Goal: Task Accomplishment & Management: Manage account settings

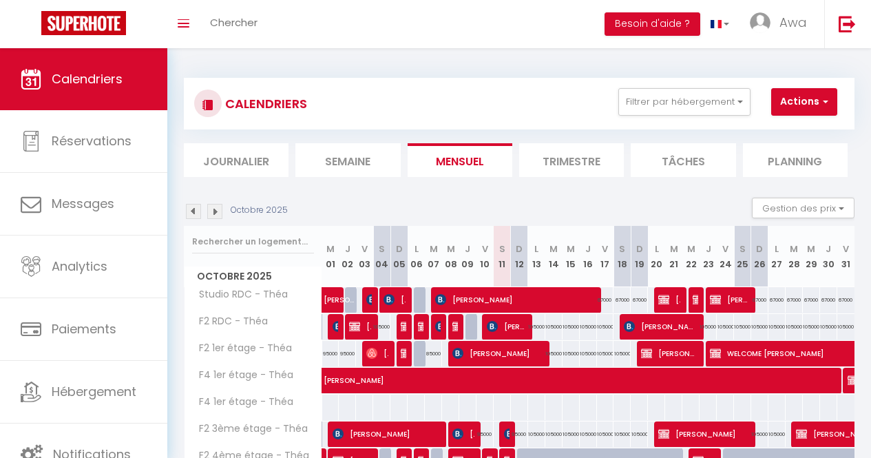
scroll to position [162, 0]
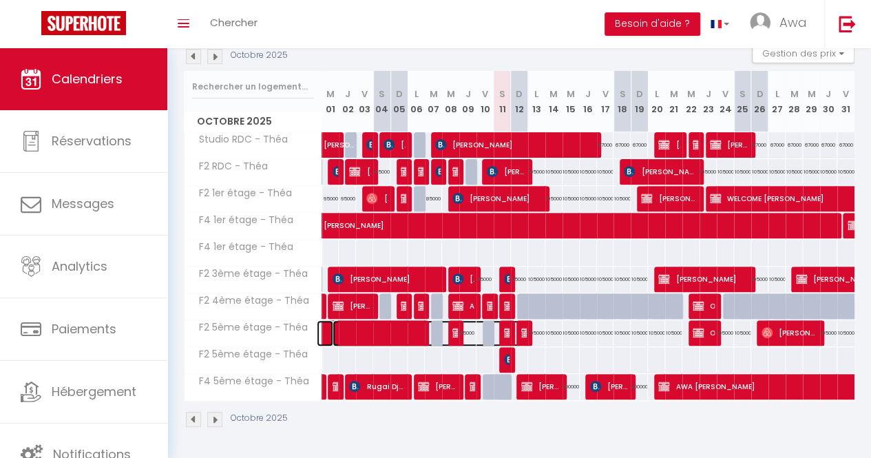
click at [517, 329] on span at bounding box center [428, 333] width 190 height 26
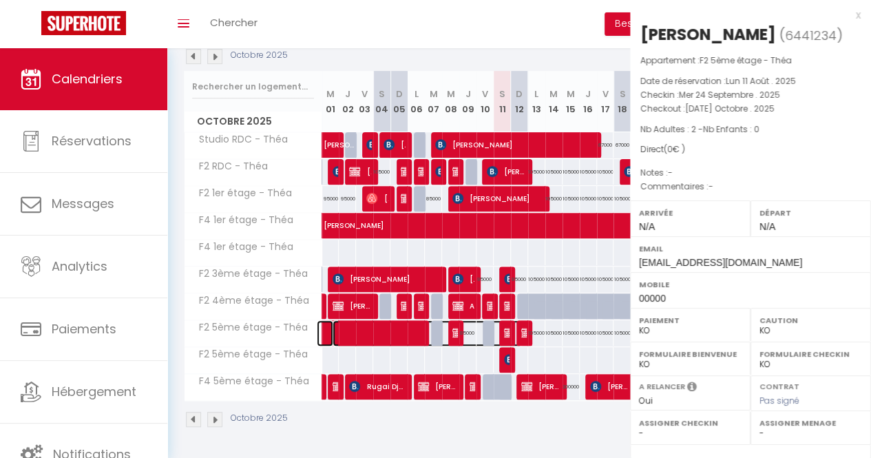
select select "OK"
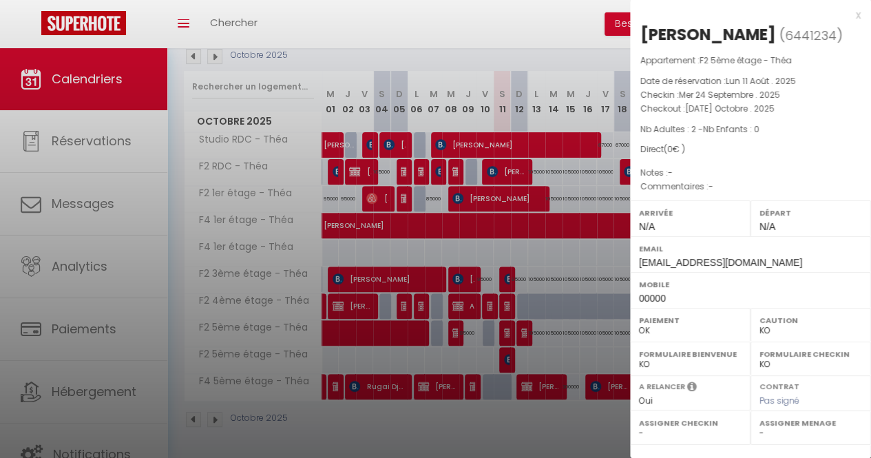
click at [516, 327] on div at bounding box center [435, 229] width 871 height 458
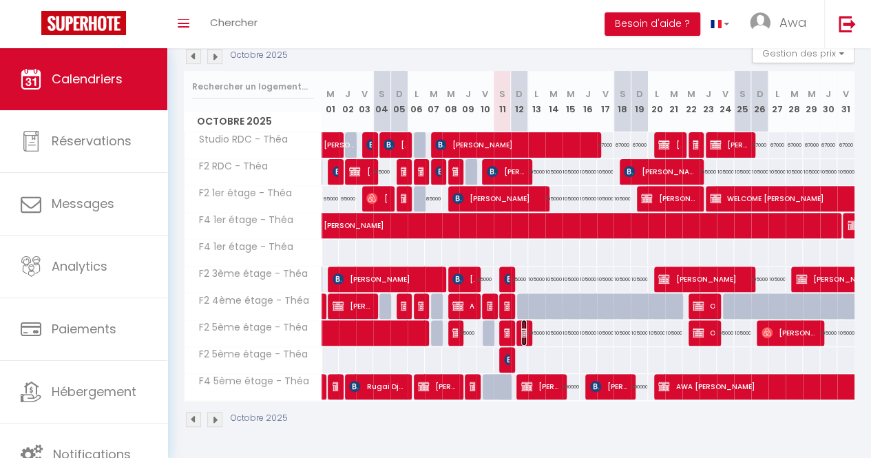
click at [522, 327] on img at bounding box center [527, 332] width 11 height 11
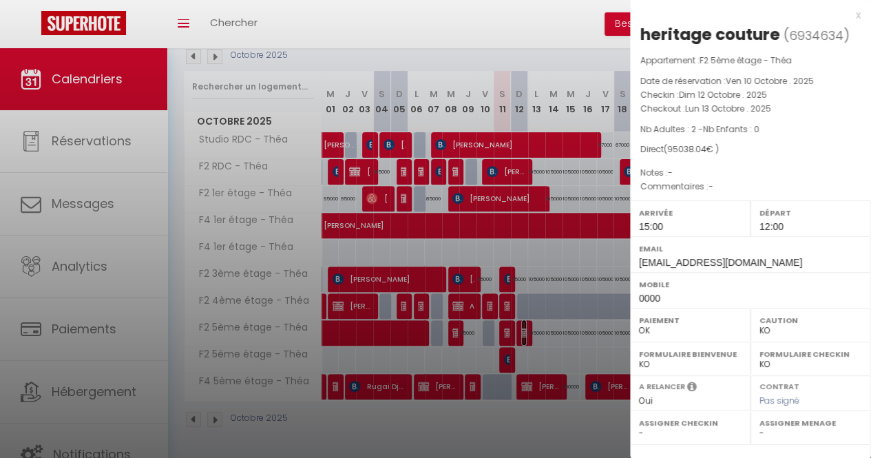
scroll to position [180, 0]
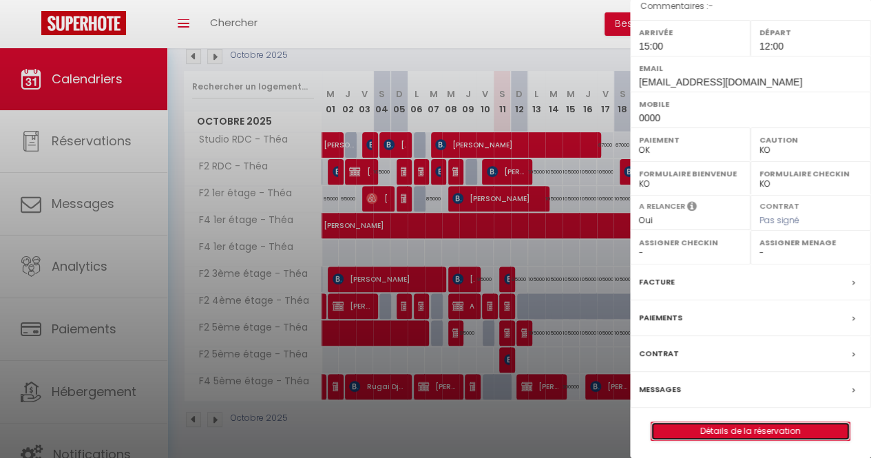
click at [732, 429] on link "Détails de la réservation" at bounding box center [751, 431] width 198 height 18
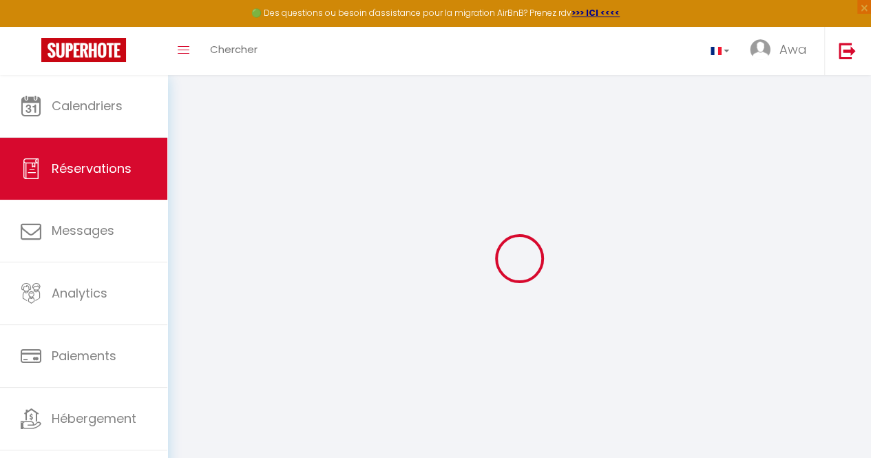
click at [868, 163] on div "Retourner vers Actions Enregistrer Actions Enregistrer Aperçu et éditer Envoyer…" at bounding box center [519, 258] width 704 height 367
type input "heritage"
type input "couture"
type input "[EMAIL_ADDRESS][DOMAIN_NAME]"
type input "0000"
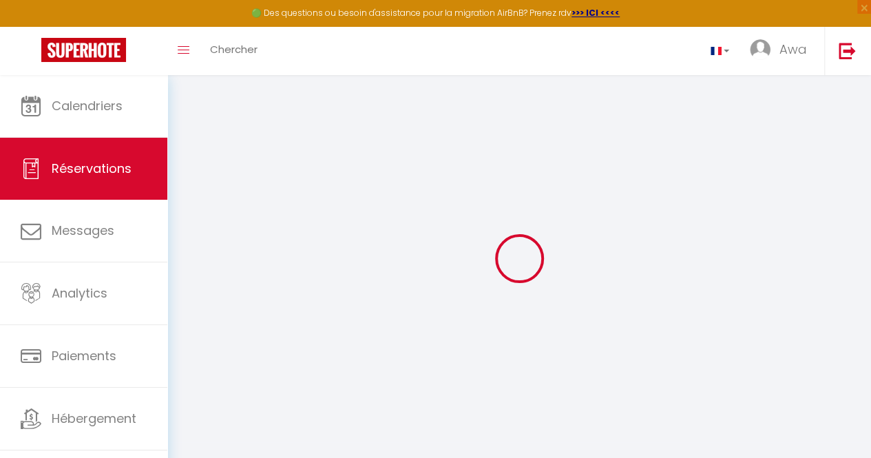
type input "11000"
type input "[STREET_ADDRESS]"
type input "[GEOGRAPHIC_DATA]"
select select "SN"
select select "20921"
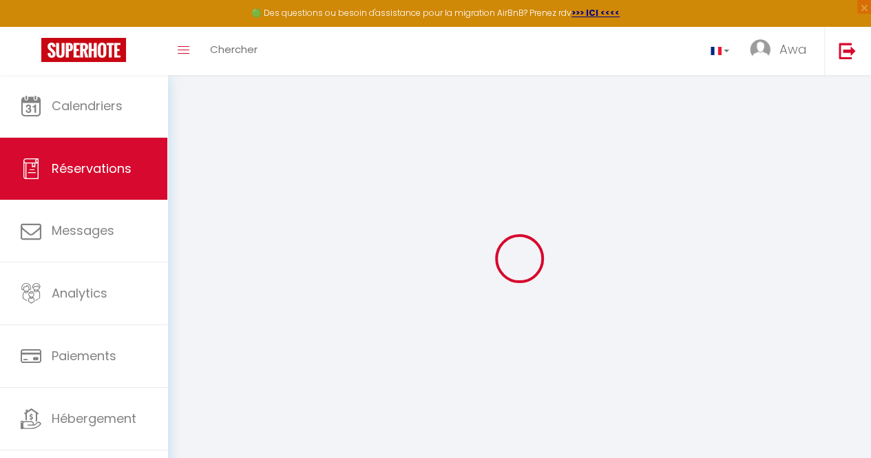
select select "1"
type input "Dim 12 Octobre 2025"
select select
type input "Lun 13 Octobre 2025"
select select
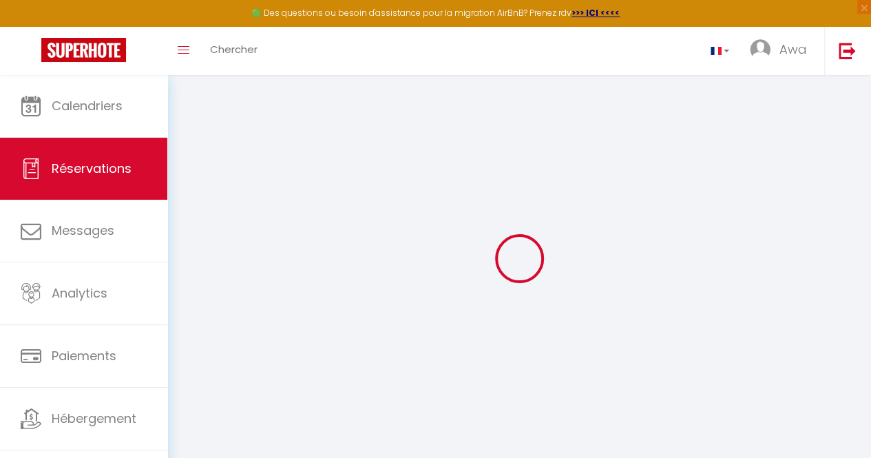
type input "2"
select select "12"
select select
type input "95000"
checkbox input "false"
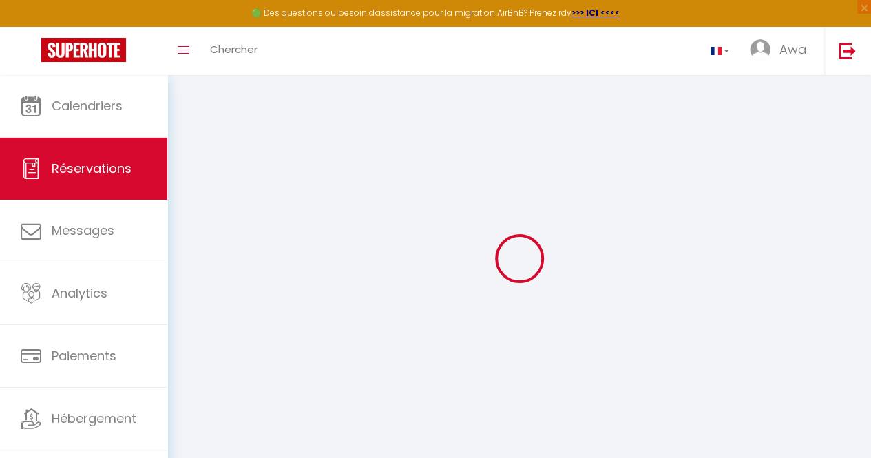
type input "0"
select select
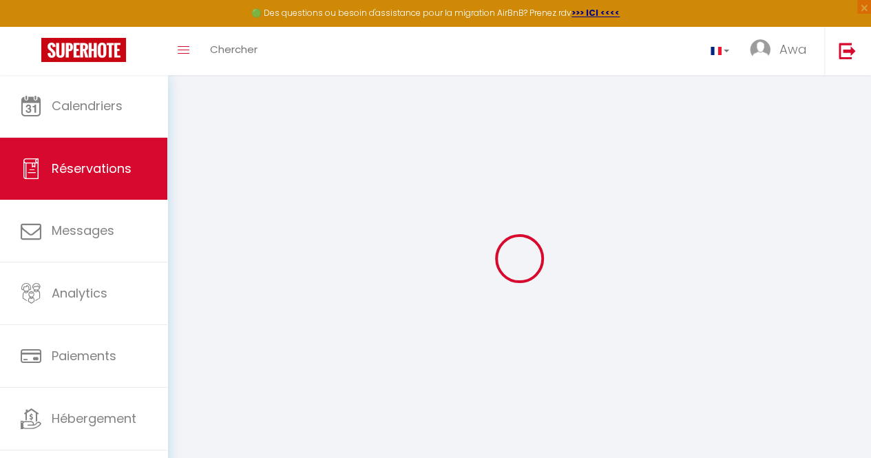
select select "14"
checkbox input "false"
select select
checkbox input "false"
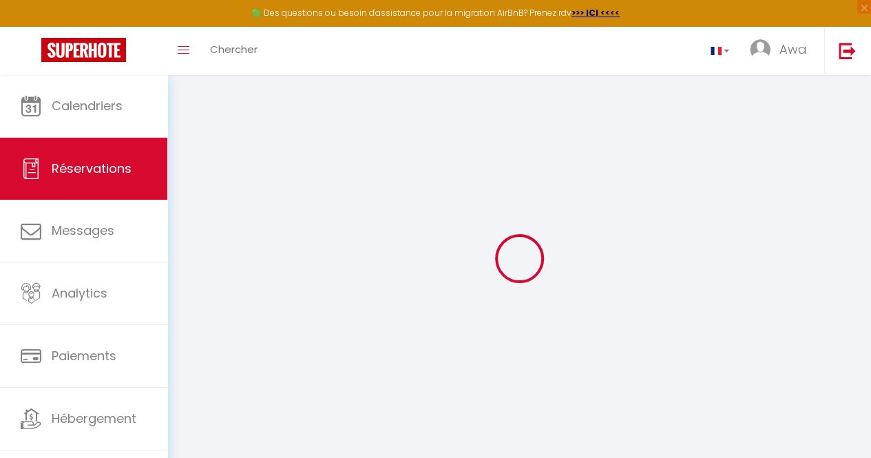
select select
checkbox input "false"
select select
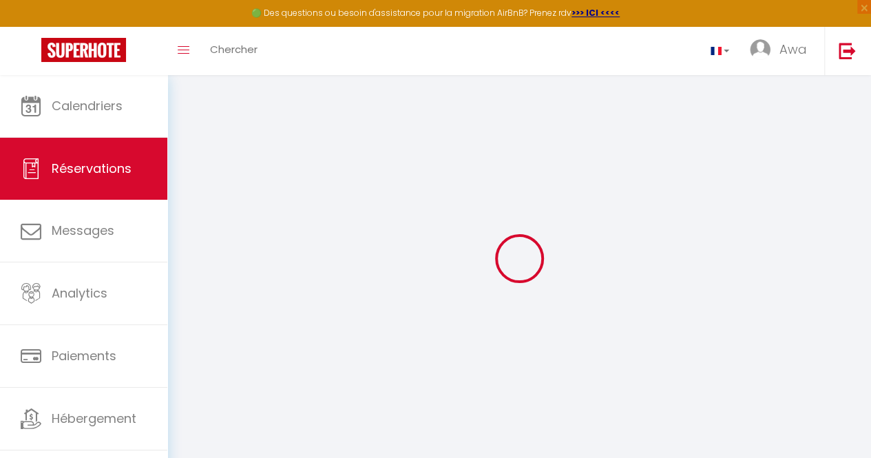
checkbox input "false"
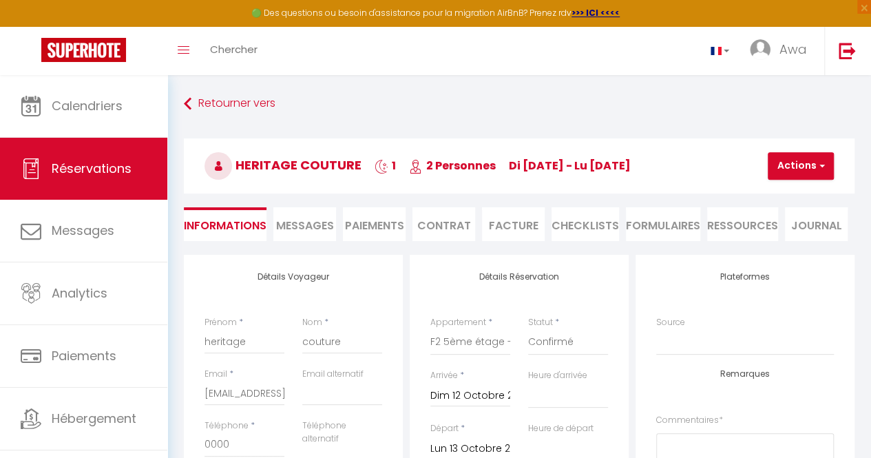
type input "35"
type input "3.04"
select select
checkbox input "false"
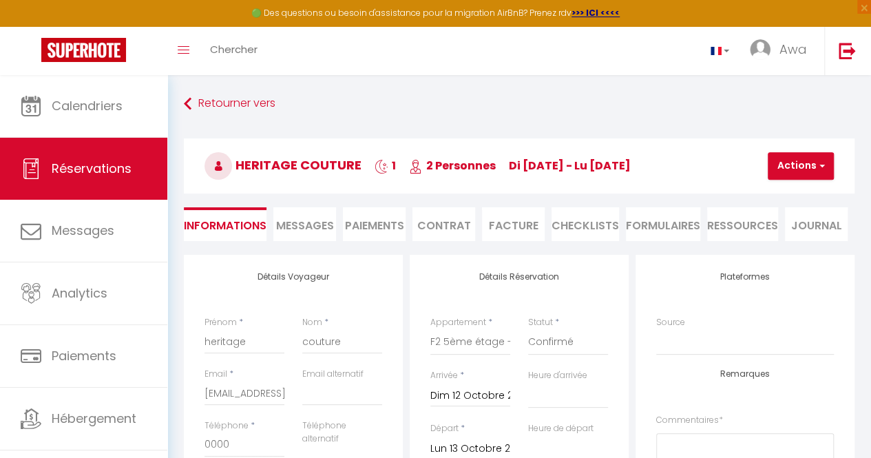
select select "15:00"
select select "12:00"
click at [796, 161] on button "Actions" at bounding box center [801, 166] width 66 height 28
click at [784, 214] on link "Dupliquer" at bounding box center [812, 214] width 109 height 18
type input "0"
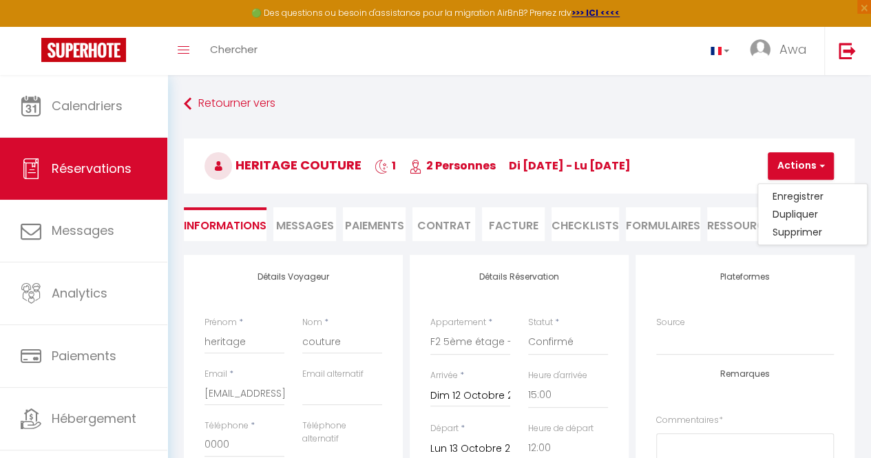
select select
checkbox input "false"
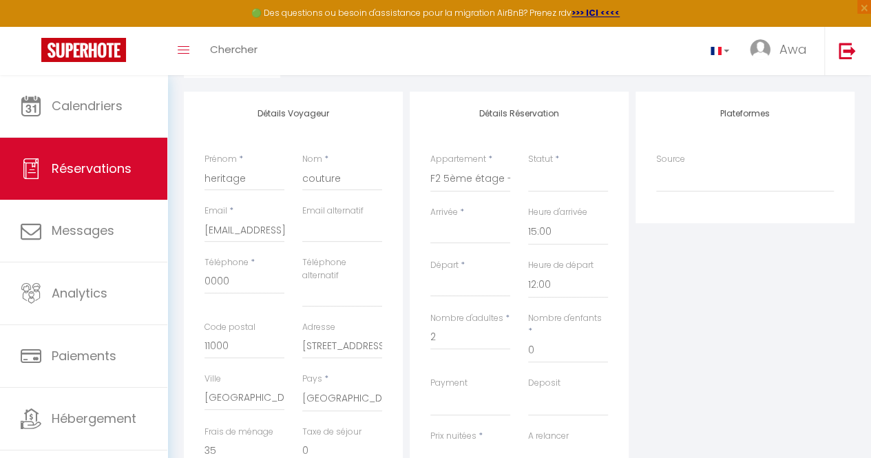
scroll to position [164, 0]
click at [465, 178] on select "F2 4ème étage - Théa Studio RDC - Théa F2 RDC - Théa F2 5ème étage - Théa F2 3è…" at bounding box center [471, 178] width 80 height 26
select select "20920"
click at [431, 165] on select "F2 4ème étage - Théa Studio RDC - Théa F2 RDC - Théa F2 5ème étage - Théa F2 3è…" at bounding box center [471, 178] width 80 height 26
select select
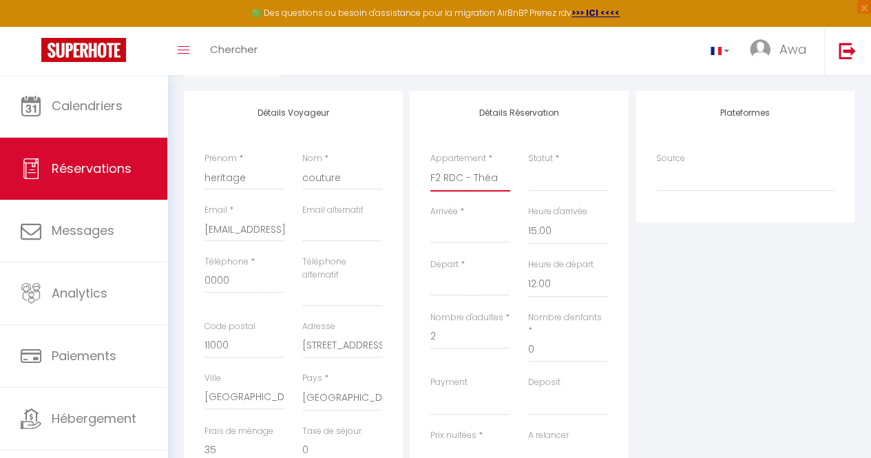
select select
type input "0"
select select
checkbox input "false"
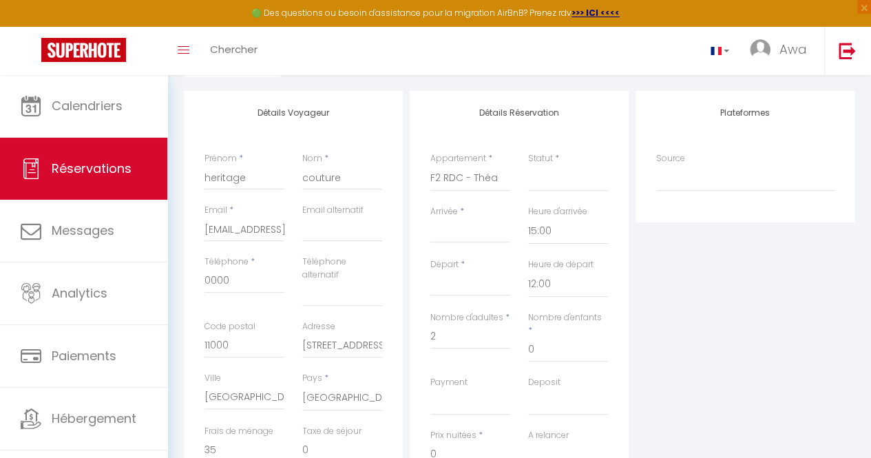
click at [471, 217] on div "Arrivée * < [DATE] > Dim Lun Mar Mer Jeu Ven Sam 1 2 3 4 5 6 7 8 9 10 11 12 13 …" at bounding box center [471, 224] width 80 height 38
click at [464, 232] on input "Arrivée" at bounding box center [471, 232] width 80 height 18
select select
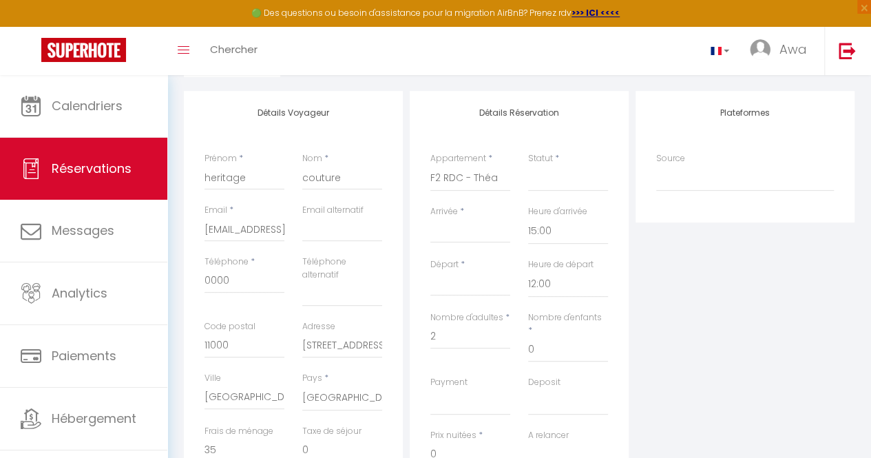
select select
checkbox input "false"
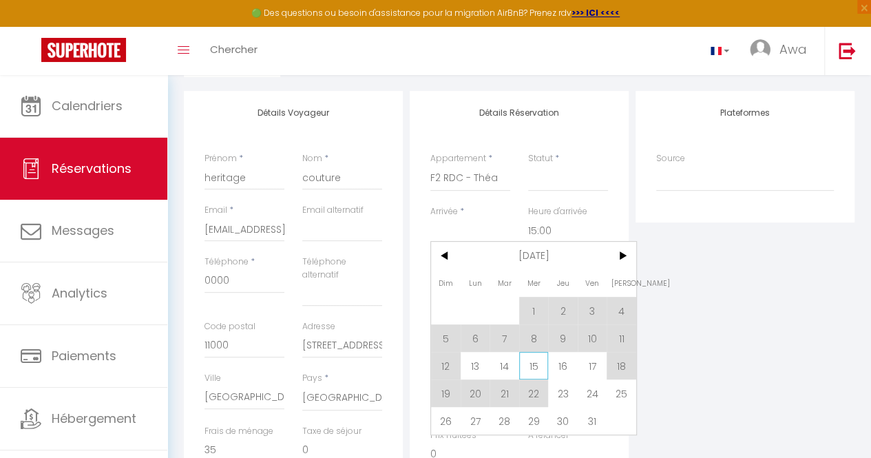
click at [529, 359] on span "15" at bounding box center [534, 366] width 30 height 28
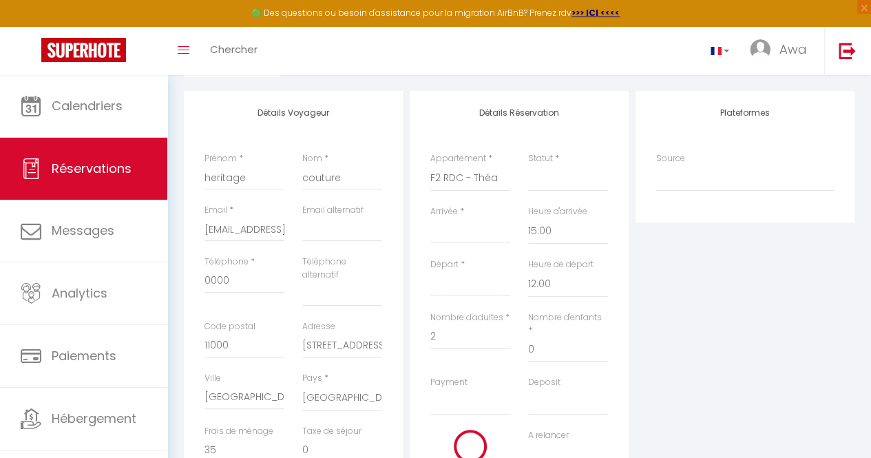
select select
type input "Mer 15 Octobre 2025"
type input "Jeu 16 Octobre 2025"
select select
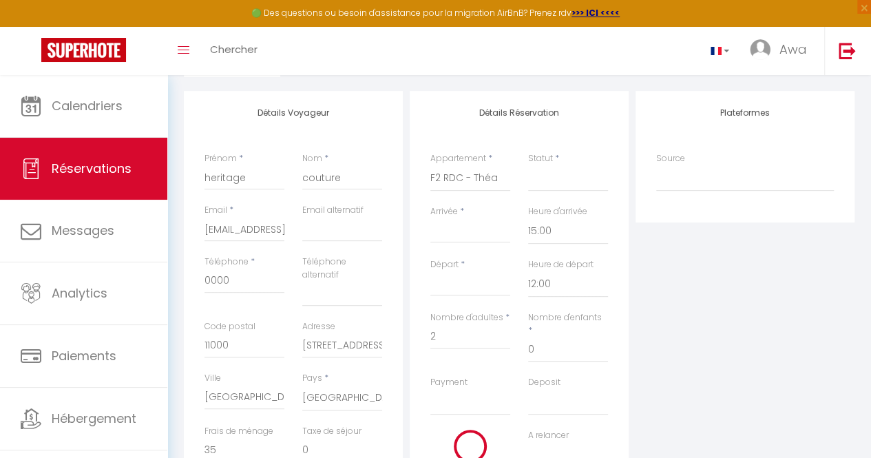
select select
checkbox input "false"
type input "3.04"
select select
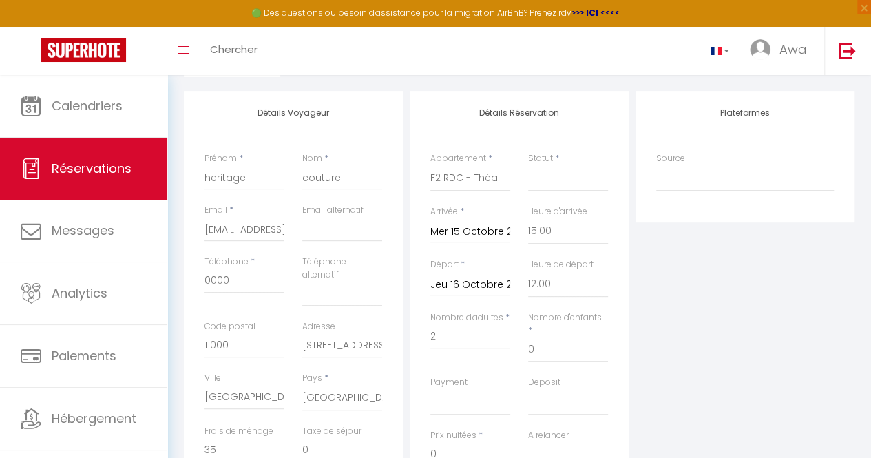
select select
type input "105000"
select select
checkbox input "false"
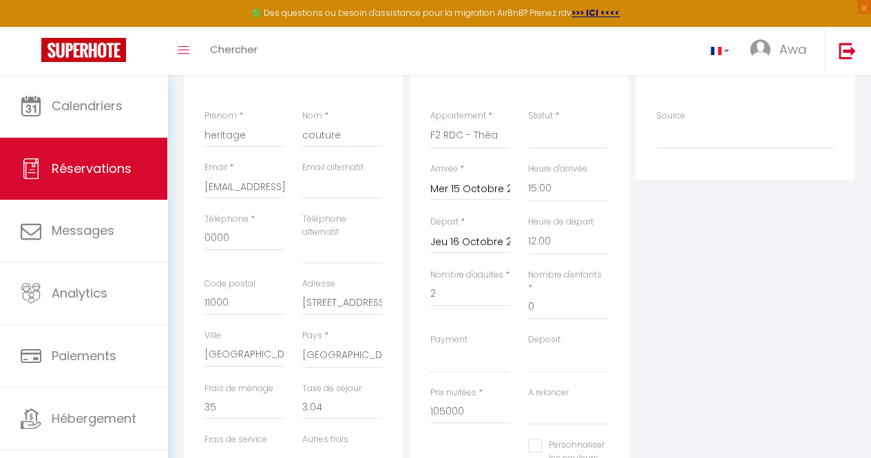
scroll to position [208, 0]
click at [570, 142] on select "Confirmé Non Confirmé [PERSON_NAME] par le voyageur No Show Request" at bounding box center [568, 134] width 80 height 26
select select "1"
click at [528, 121] on select "Confirmé Non Confirmé [PERSON_NAME] par le voyageur No Show Request" at bounding box center [568, 134] width 80 height 26
select select
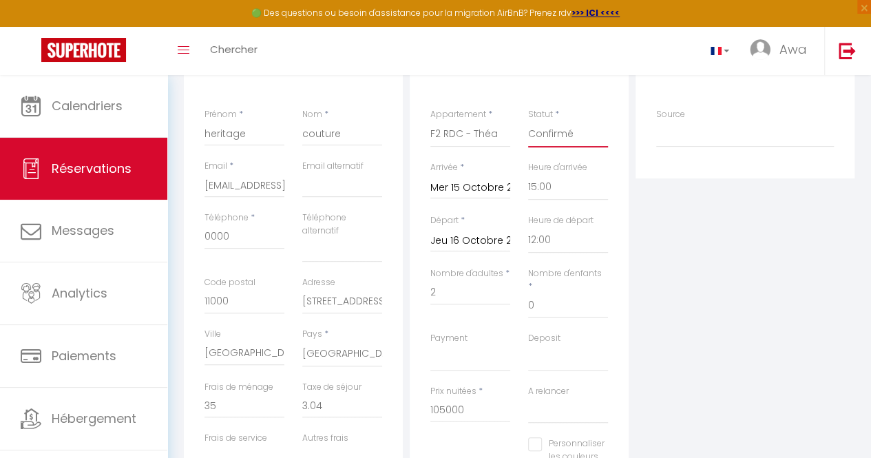
select select
checkbox input "false"
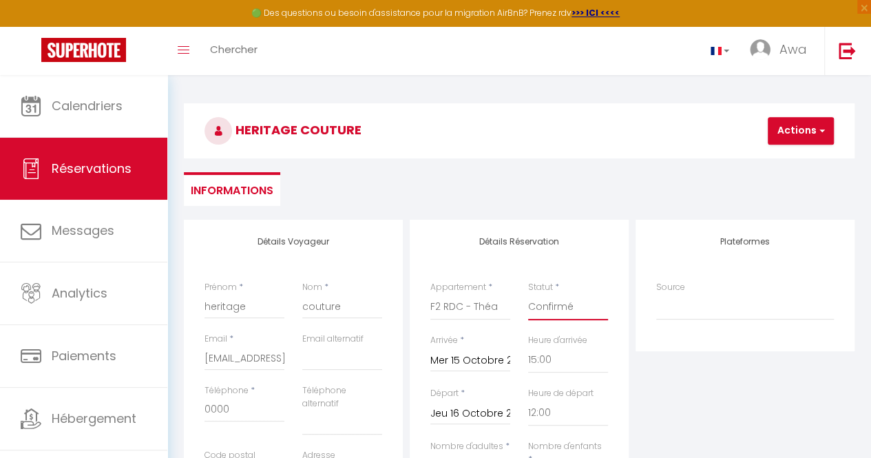
scroll to position [29, 0]
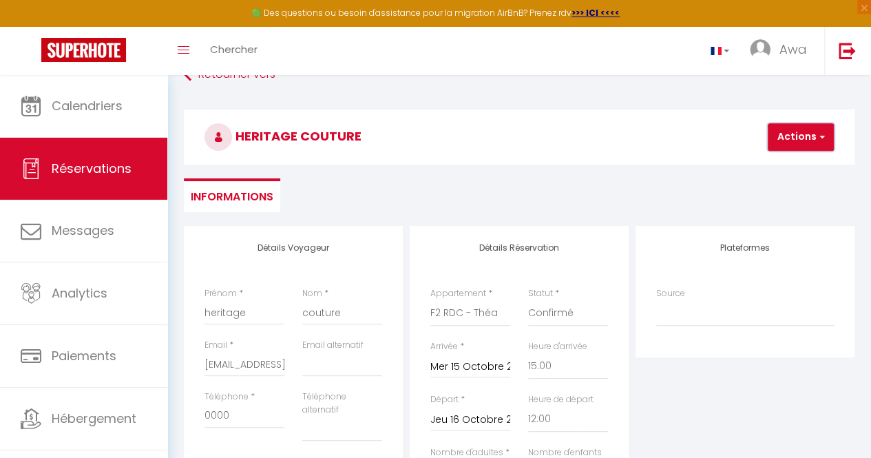
click at [796, 132] on button "Actions" at bounding box center [801, 137] width 66 height 28
click at [794, 163] on link "Enregistrer" at bounding box center [812, 167] width 109 height 18
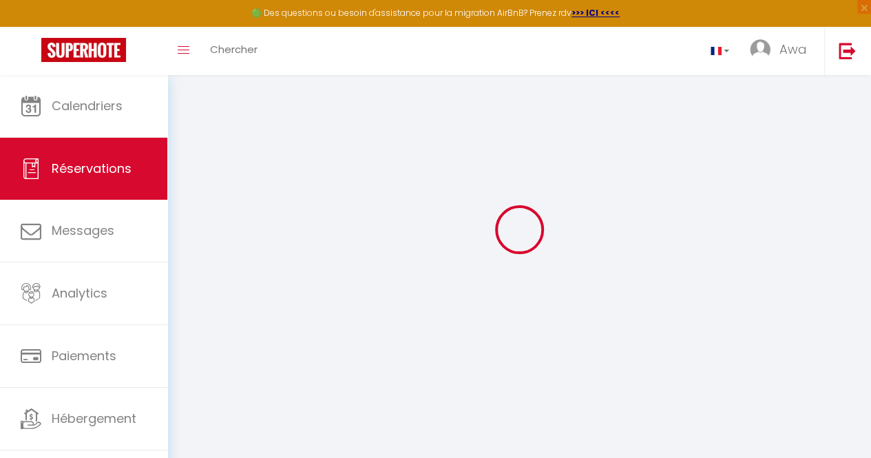
select select "not_cancelled"
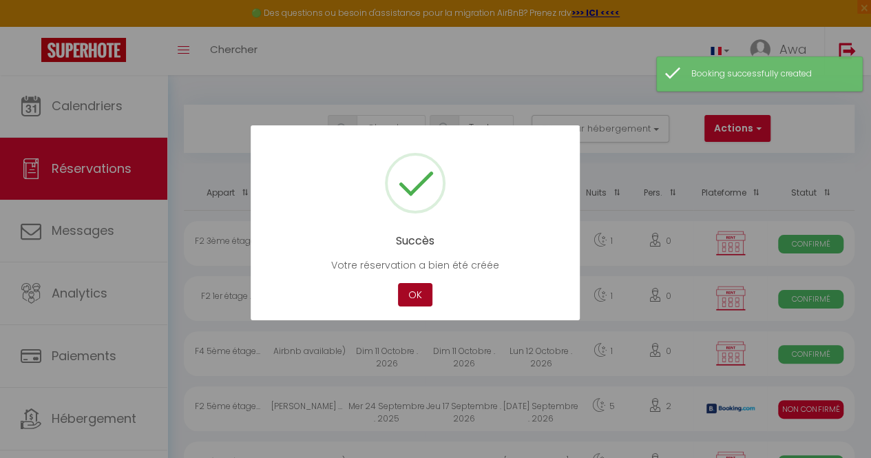
click at [418, 297] on button "OK" at bounding box center [415, 295] width 34 height 24
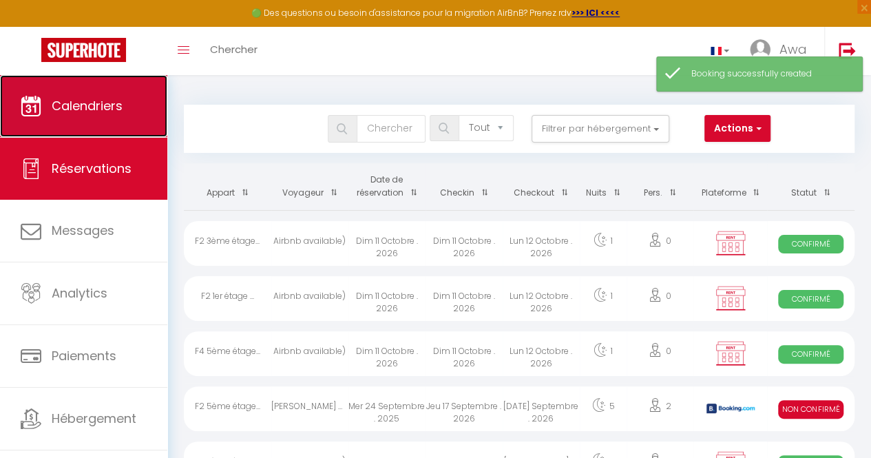
click at [84, 105] on span "Calendriers" at bounding box center [87, 105] width 71 height 17
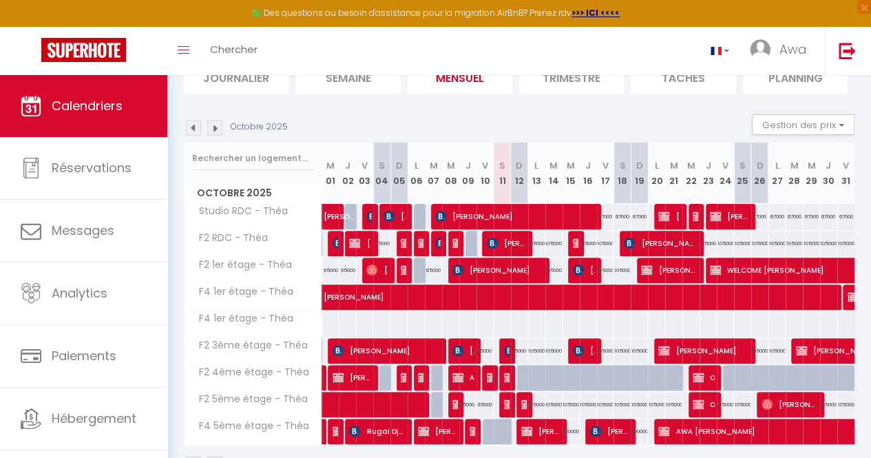
scroll to position [162, 0]
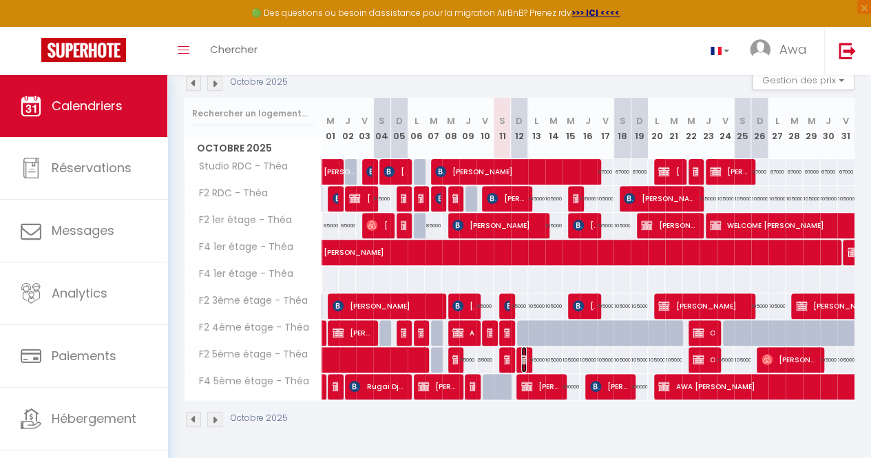
click at [522, 354] on img at bounding box center [527, 359] width 11 height 11
select select "OK"
select select "KO"
select select "0"
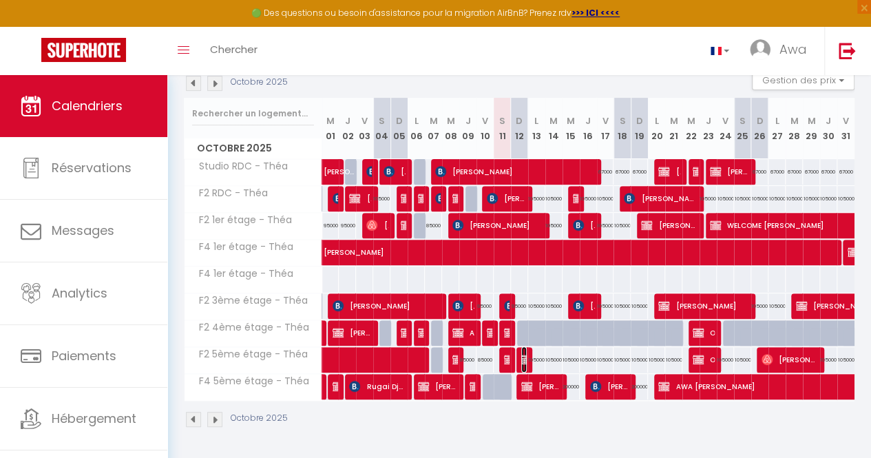
select select "1"
select select
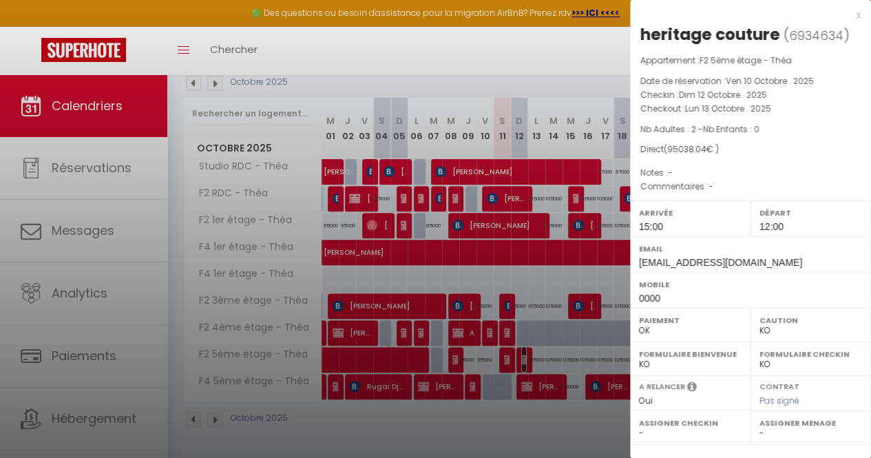
scroll to position [180, 0]
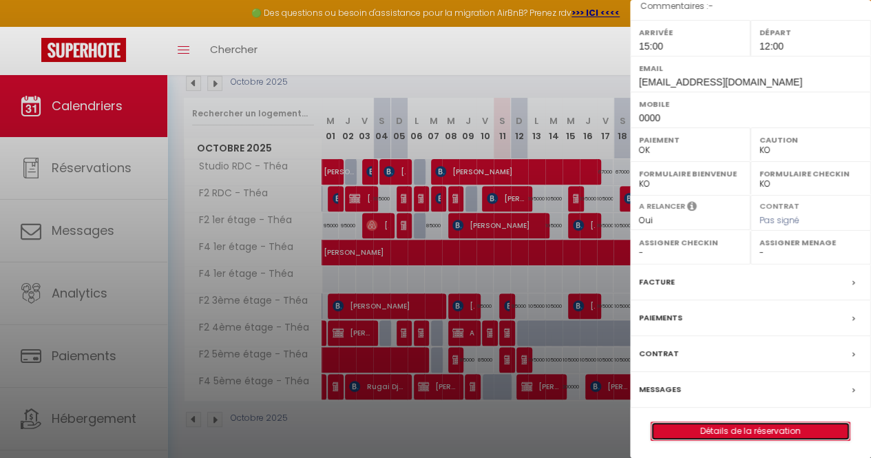
click at [741, 429] on link "Détails de la réservation" at bounding box center [751, 431] width 198 height 18
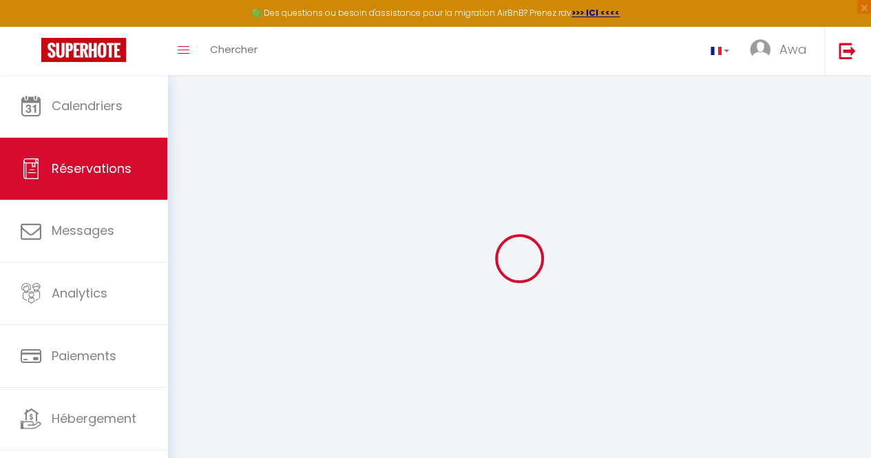
type input "heritage"
type input "couture"
type input "[EMAIL_ADDRESS][DOMAIN_NAME]"
type input "0000"
type input "11000"
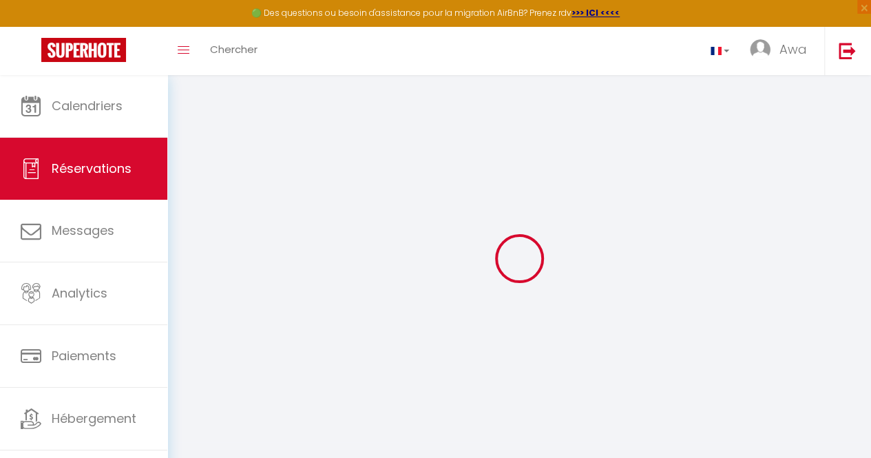
type input "[STREET_ADDRESS]"
type input "[GEOGRAPHIC_DATA]"
select select "SN"
select select "20921"
select select "1"
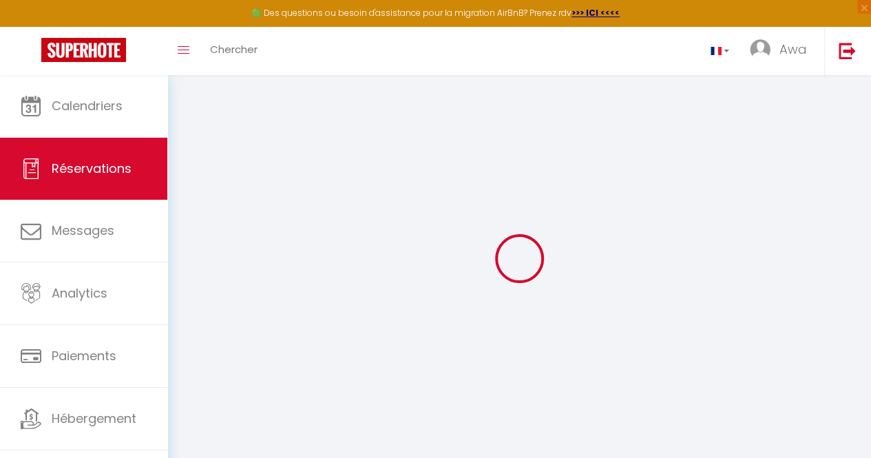
type input "Dim 12 Octobre 2025"
select select
type input "Lun 13 Octobre 2025"
select select
type input "2"
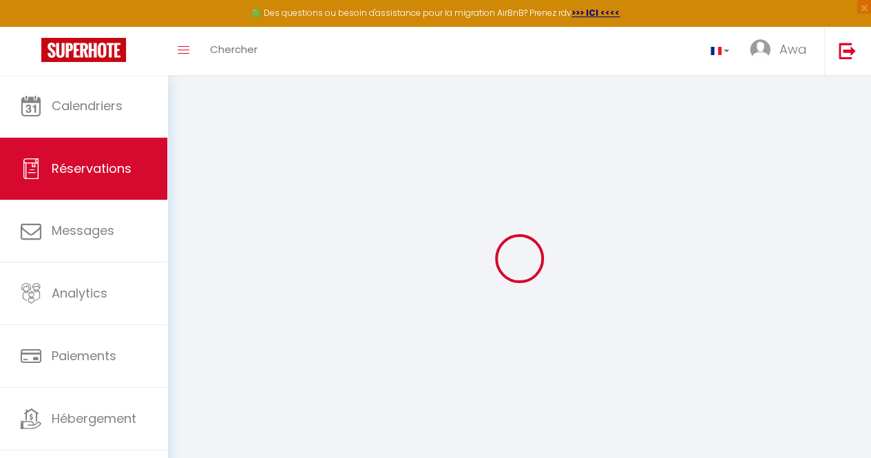
select select "12"
select select
type input "95000"
checkbox input "false"
type input "0"
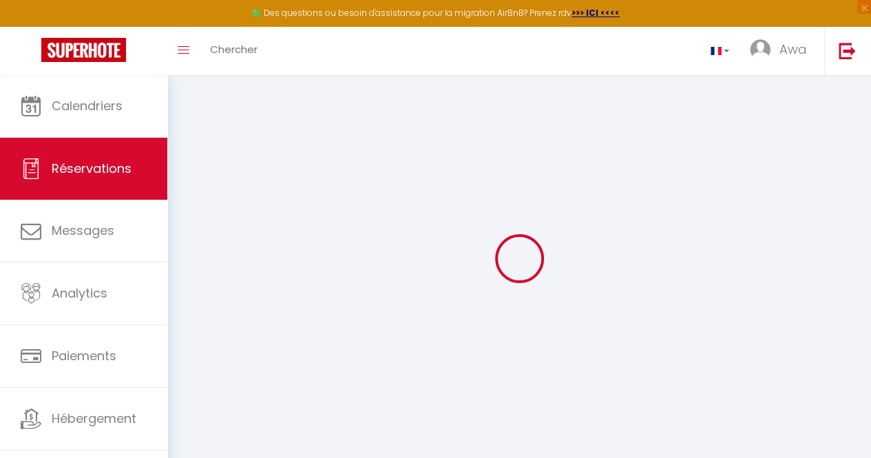
type input "0"
select select
select select "14"
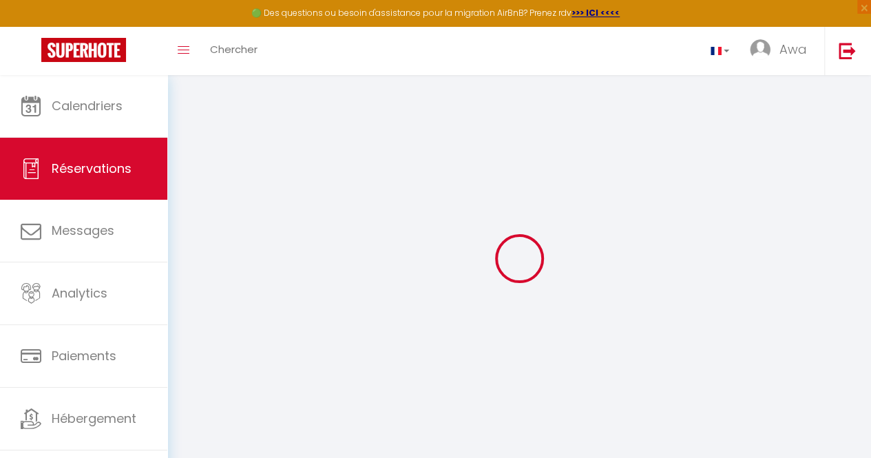
checkbox input "false"
select select
checkbox input "false"
select select
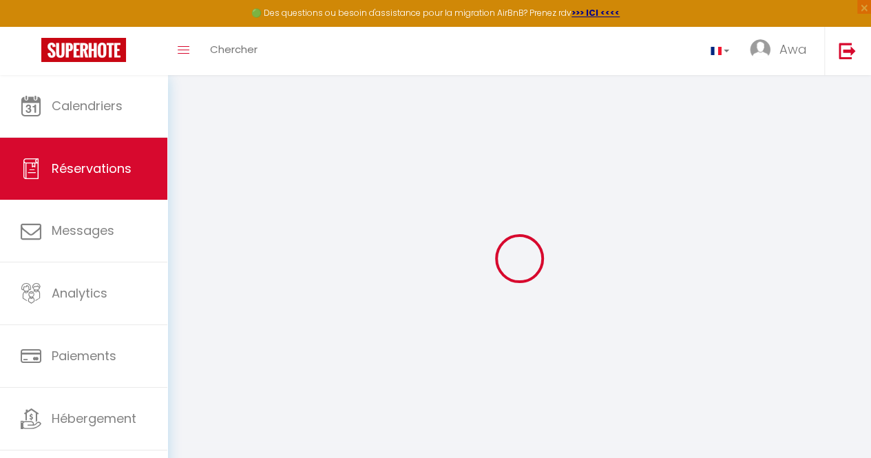
select select
checkbox input "false"
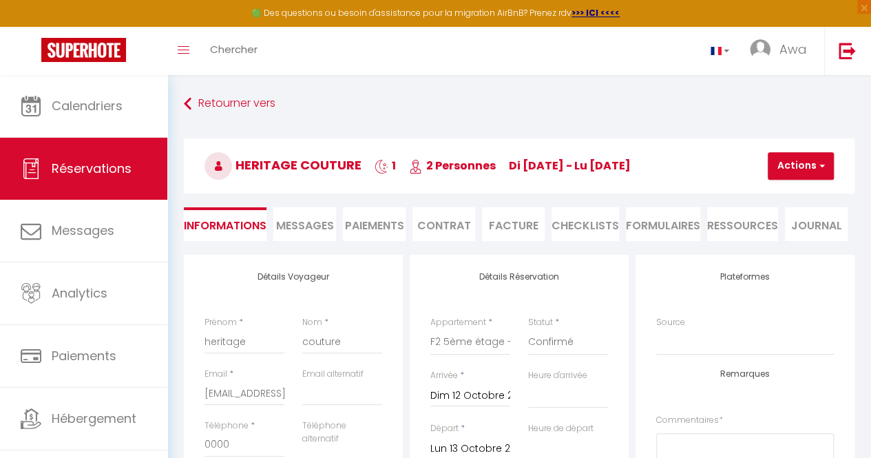
select select
checkbox input "false"
type input "35"
type input "3.04"
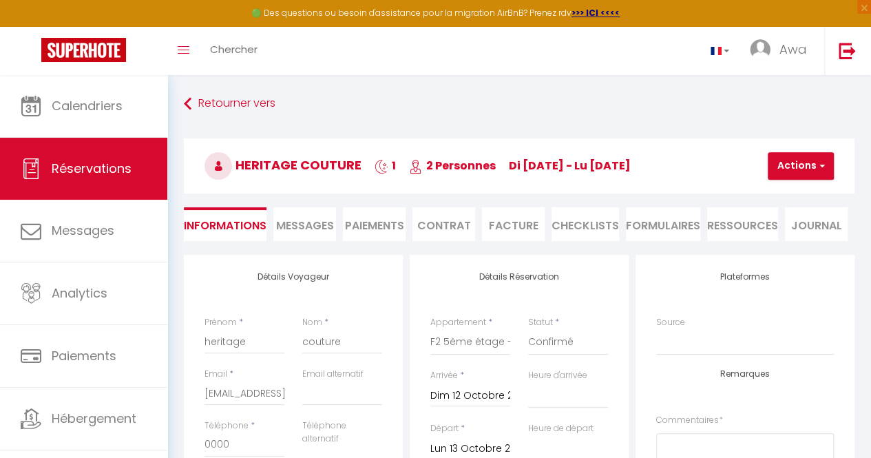
select select
checkbox input "false"
select select "15:00"
select select "12:00"
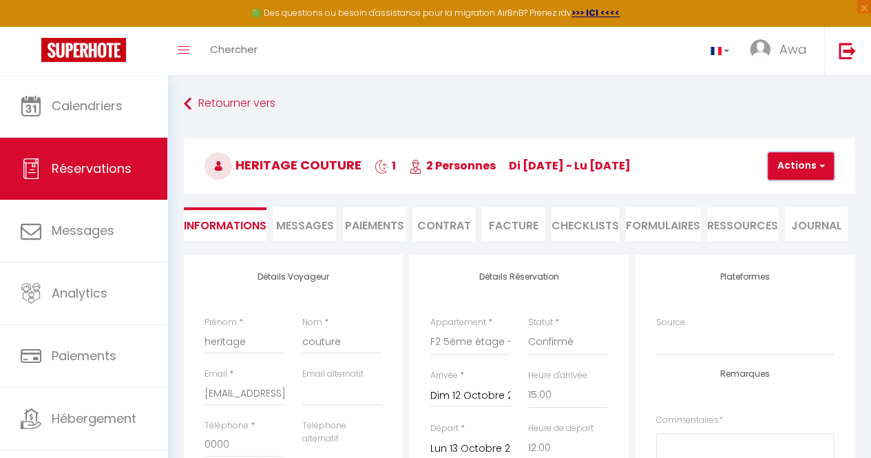
click at [788, 164] on button "Actions" at bounding box center [801, 166] width 66 height 28
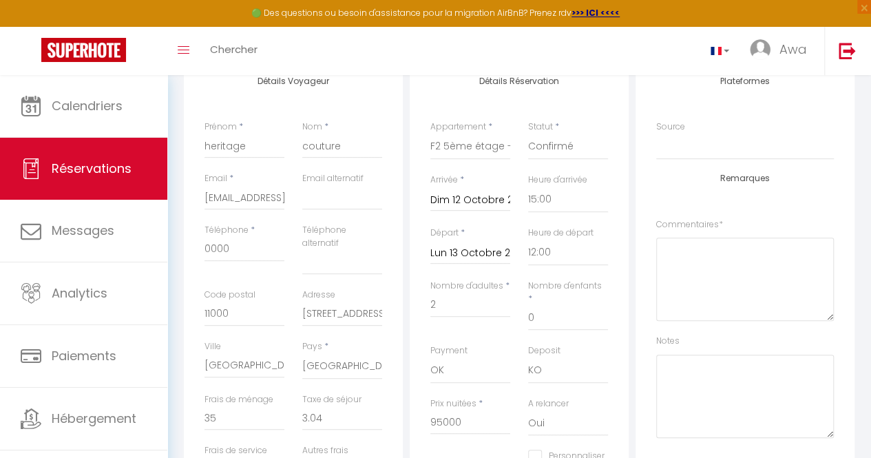
scroll to position [231, 0]
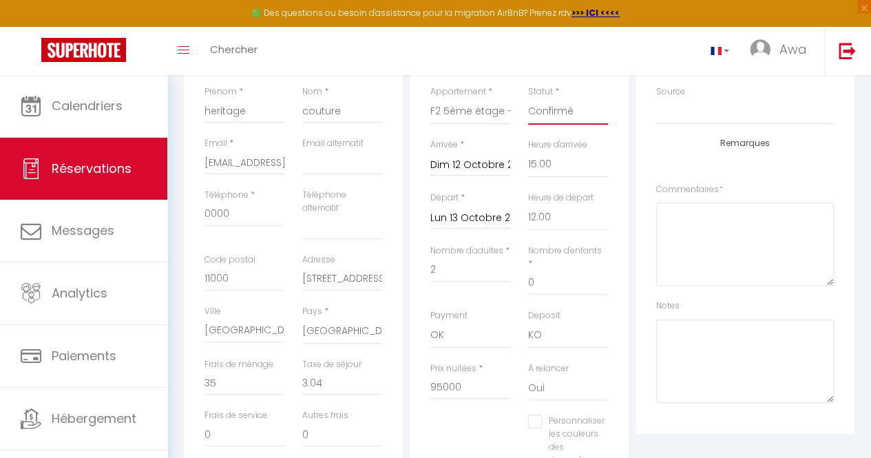
click at [572, 110] on select "Confirmé Non Confirmé [PERSON_NAME] par le voyageur No Show Request" at bounding box center [568, 112] width 80 height 26
select select "0"
click at [528, 99] on select "Confirmé Non Confirmé [PERSON_NAME] par le voyageur No Show Request" at bounding box center [568, 112] width 80 height 26
checkbox input "false"
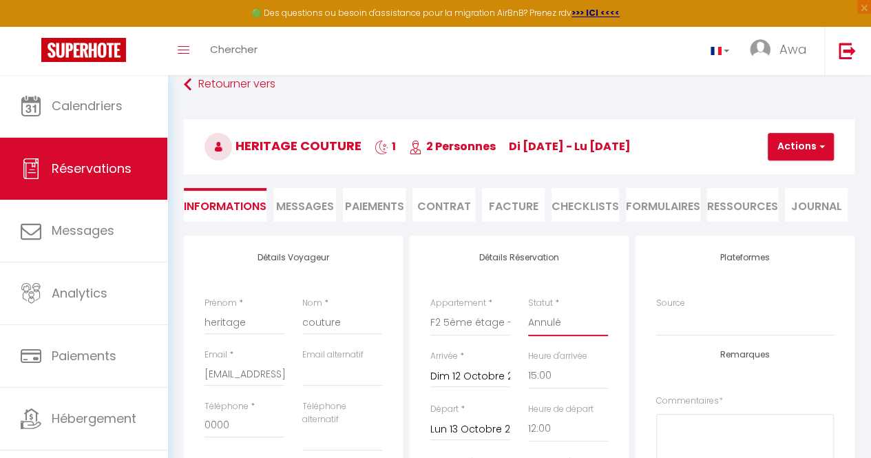
scroll to position [0, 0]
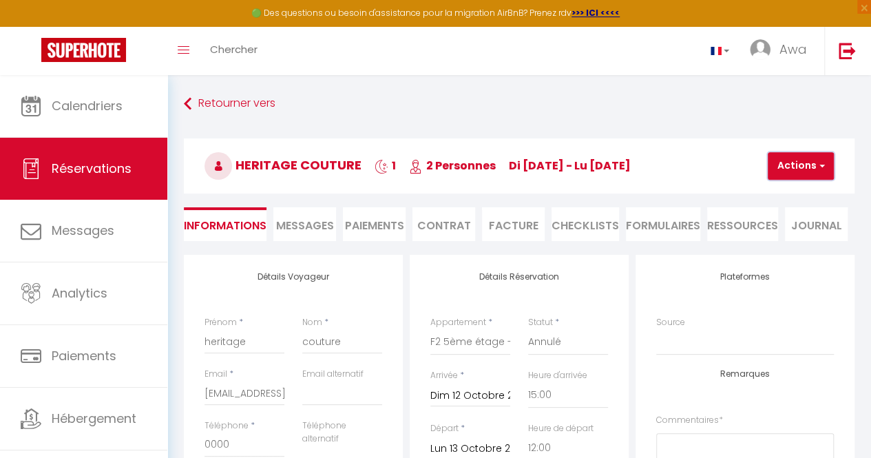
click at [798, 154] on button "Actions" at bounding box center [801, 166] width 66 height 28
click at [793, 192] on link "Enregistrer" at bounding box center [812, 196] width 109 height 18
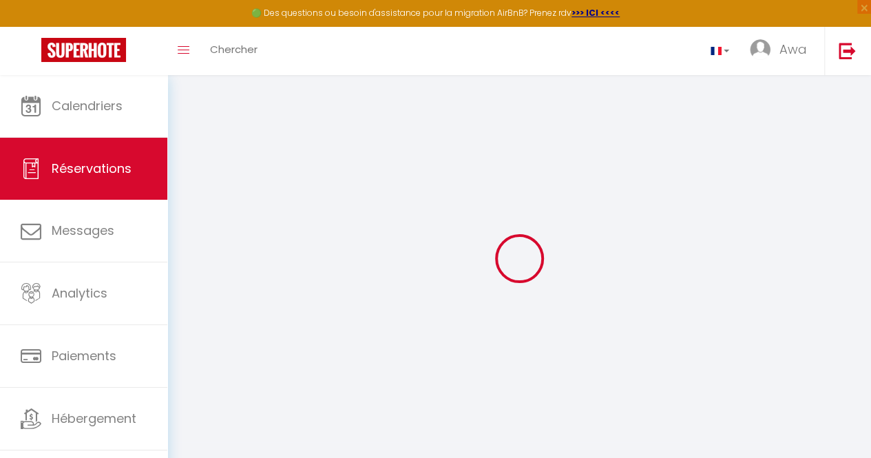
select select "not_cancelled"
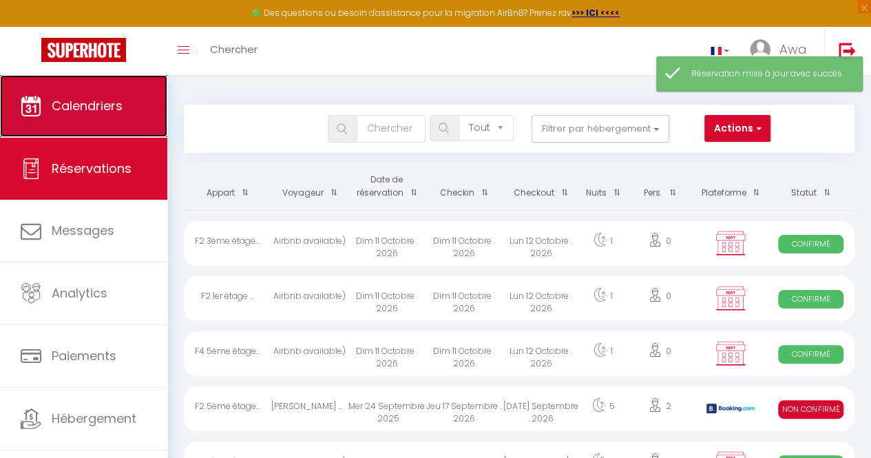
click at [63, 101] on span "Calendriers" at bounding box center [87, 105] width 71 height 17
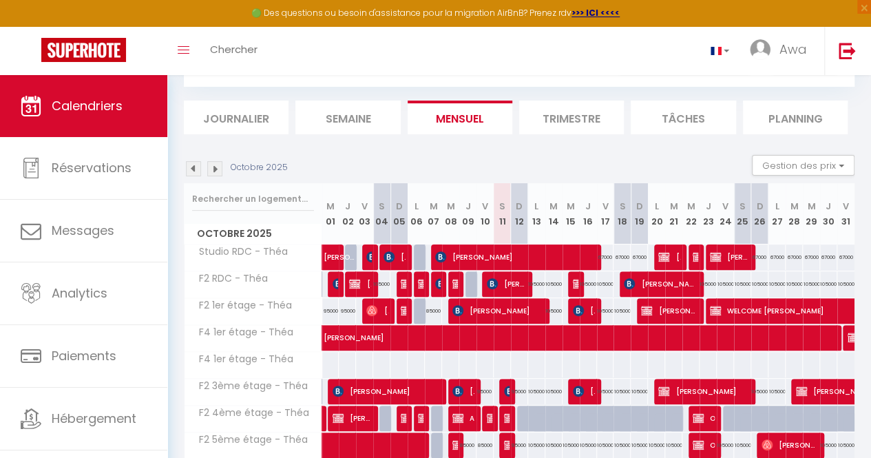
scroll to position [162, 0]
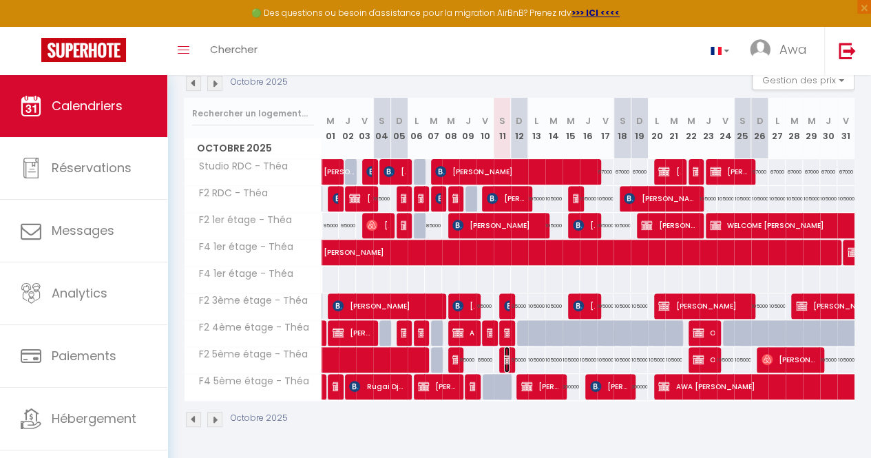
click at [504, 354] on img at bounding box center [509, 359] width 11 height 11
select select "OK"
select select "KO"
select select "0"
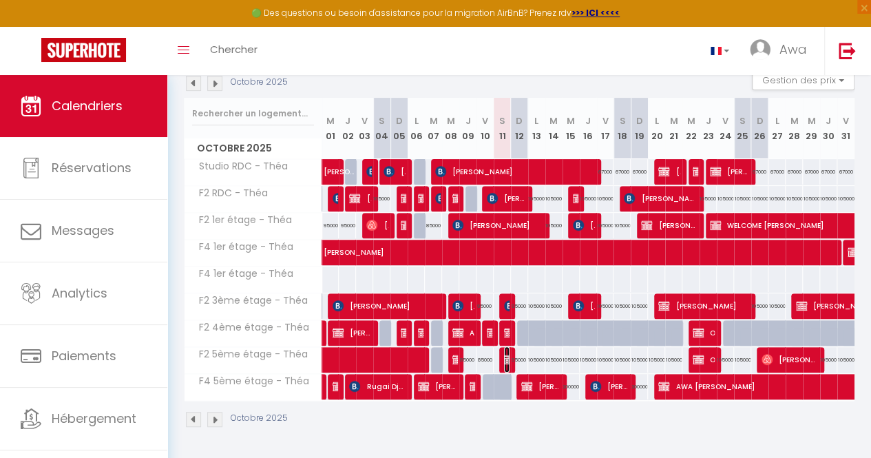
select select "1"
select select
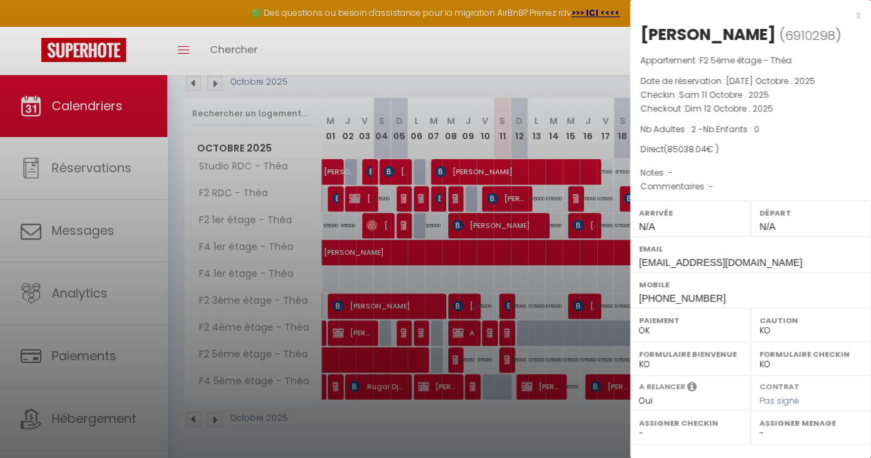
click at [535, 282] on div at bounding box center [435, 229] width 871 height 458
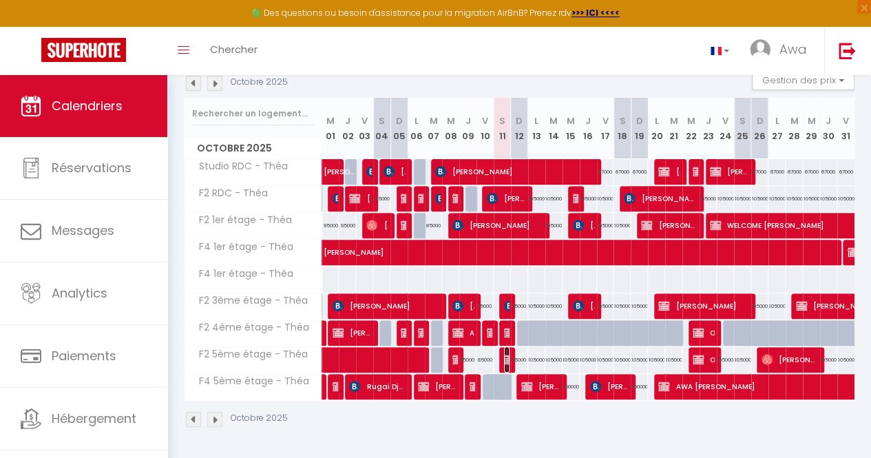
click at [504, 354] on img at bounding box center [509, 359] width 11 height 11
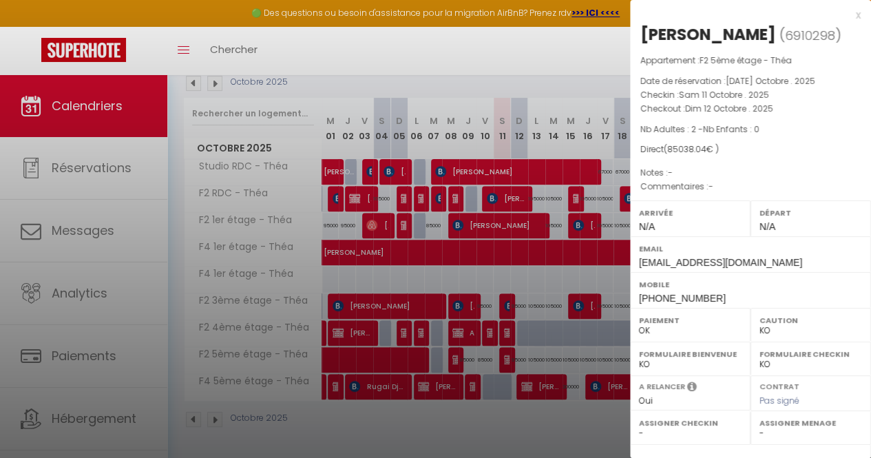
drag, startPoint x: 675, startPoint y: 1, endPoint x: 446, endPoint y: 280, distance: 360.8
click at [446, 280] on div at bounding box center [435, 229] width 871 height 458
